Goal: Task Accomplishment & Management: Manage account settings

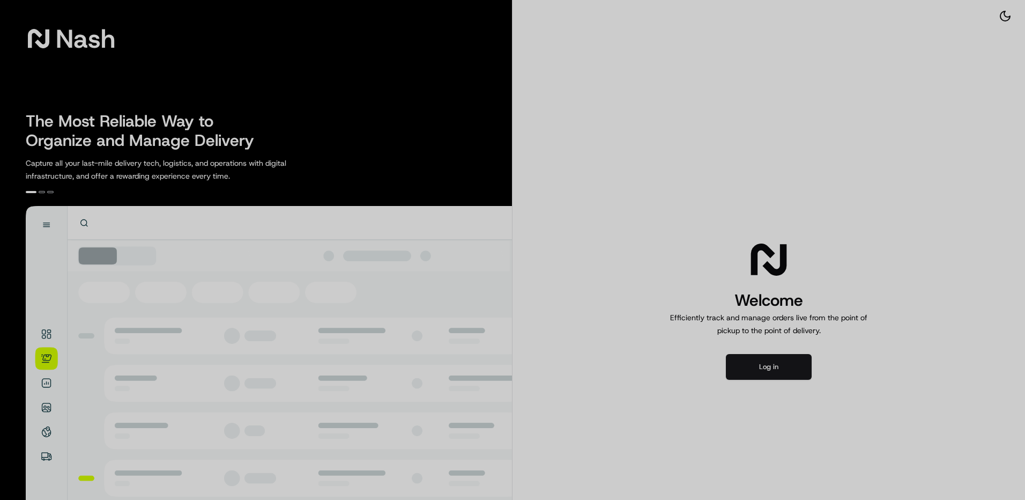
click at [785, 369] on div at bounding box center [512, 250] width 1025 height 500
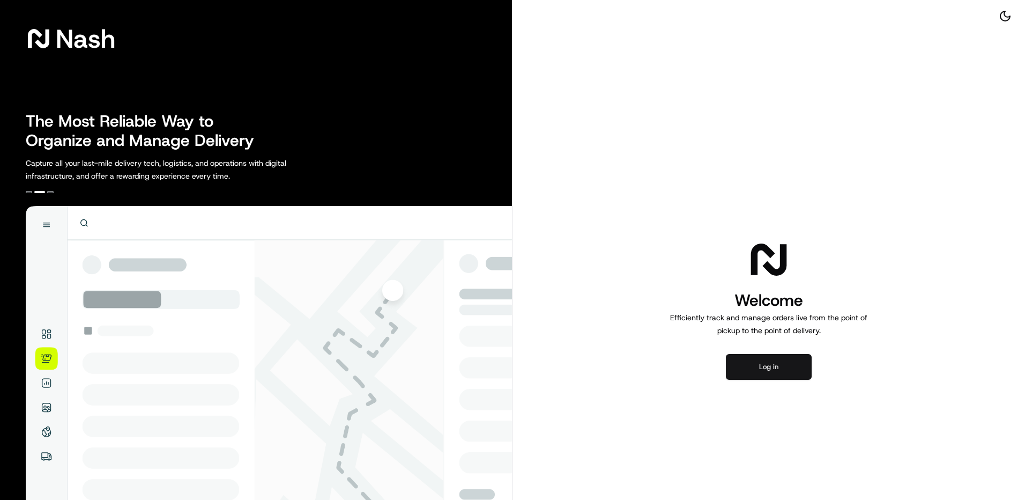
click at [769, 367] on button "Log in" at bounding box center [769, 367] width 86 height 26
